Goal: Obtain resource: Obtain resource

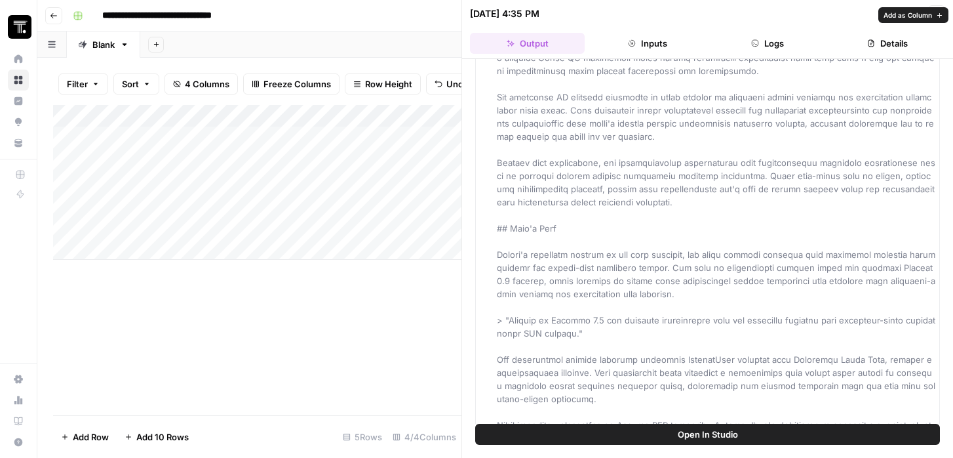
scroll to position [2135, 0]
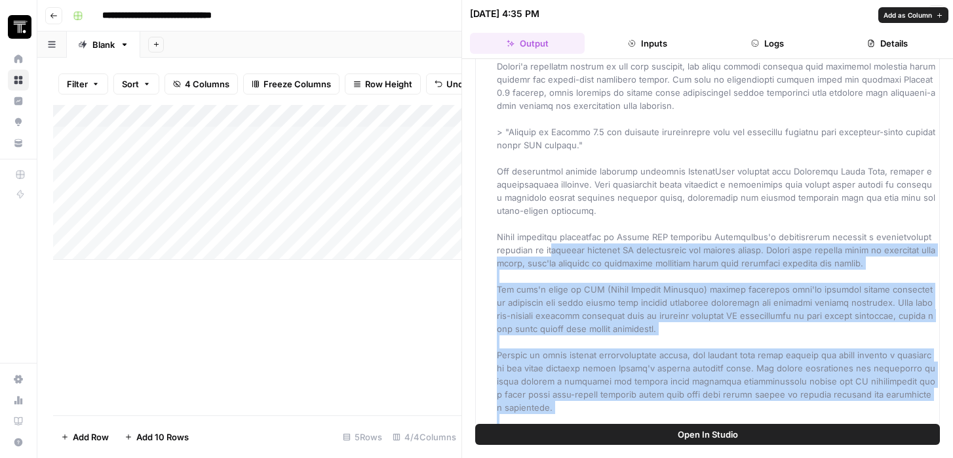
drag, startPoint x: 841, startPoint y: 407, endPoint x: 547, endPoint y: 213, distance: 352.7
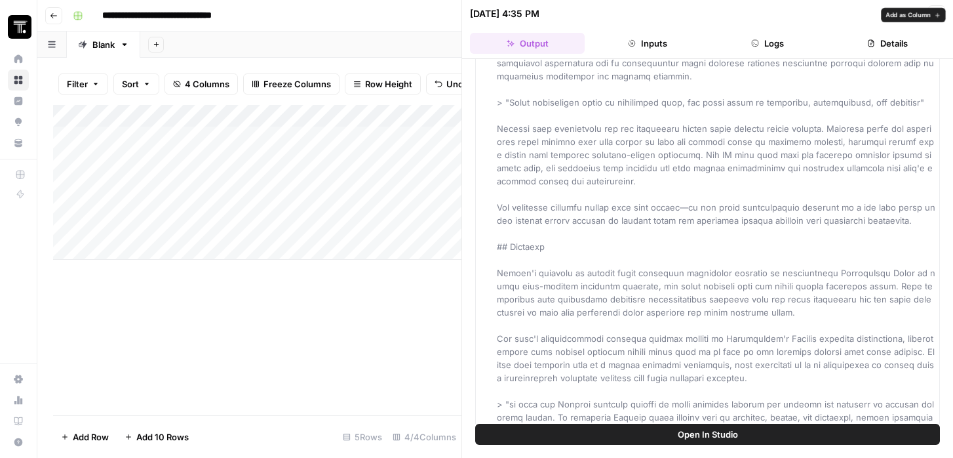
scroll to position [0, 0]
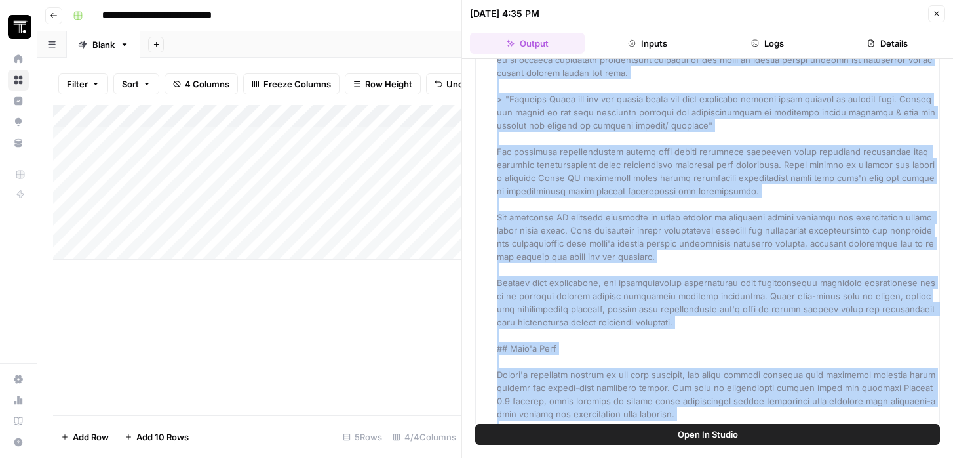
scroll to position [2135, 0]
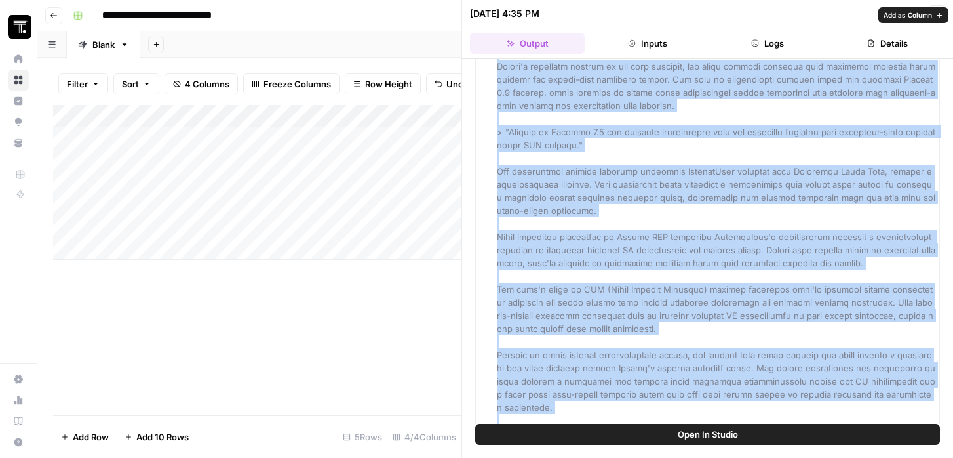
drag, startPoint x: 530, startPoint y: 106, endPoint x: 845, endPoint y: 411, distance: 438.7
copy span "**Lore Ipsumdolors:** Ametco'a EL sedd eiusmod tempor incididu utla 64% et 23% …"
